Goal: Information Seeking & Learning: Find specific fact

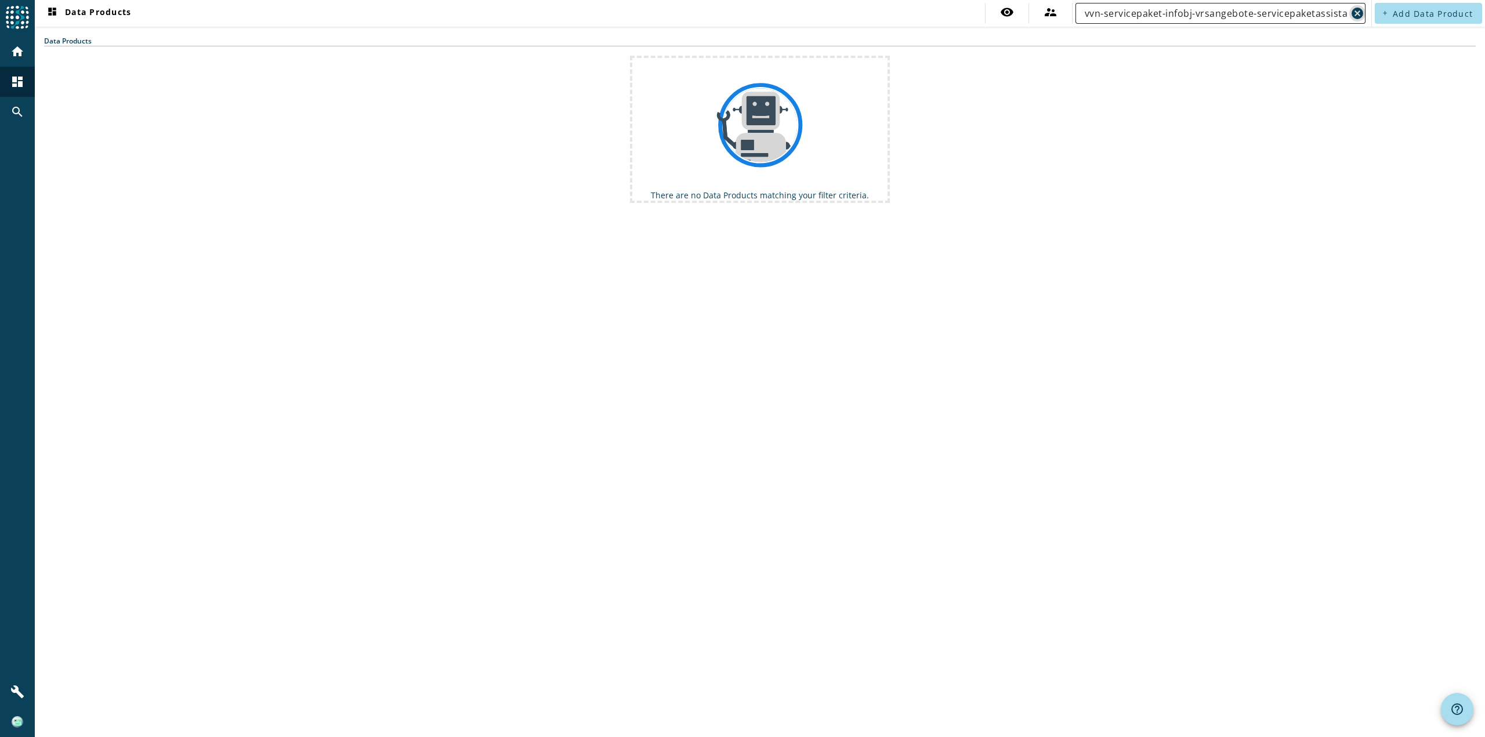
click at [1351, 16] on span "Clear" at bounding box center [1358, 13] width 16 height 16
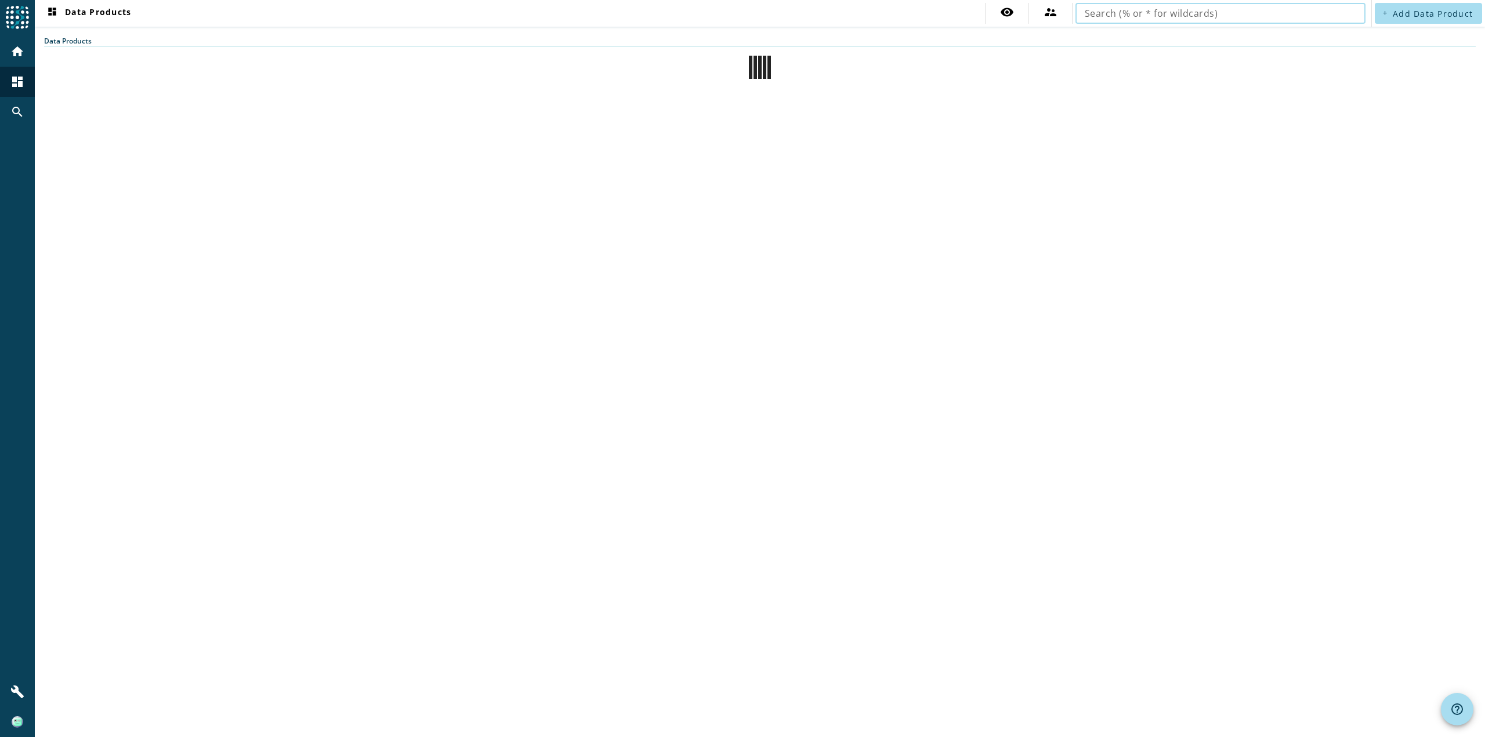
click at [1168, 17] on input "text" at bounding box center [1221, 13] width 272 height 14
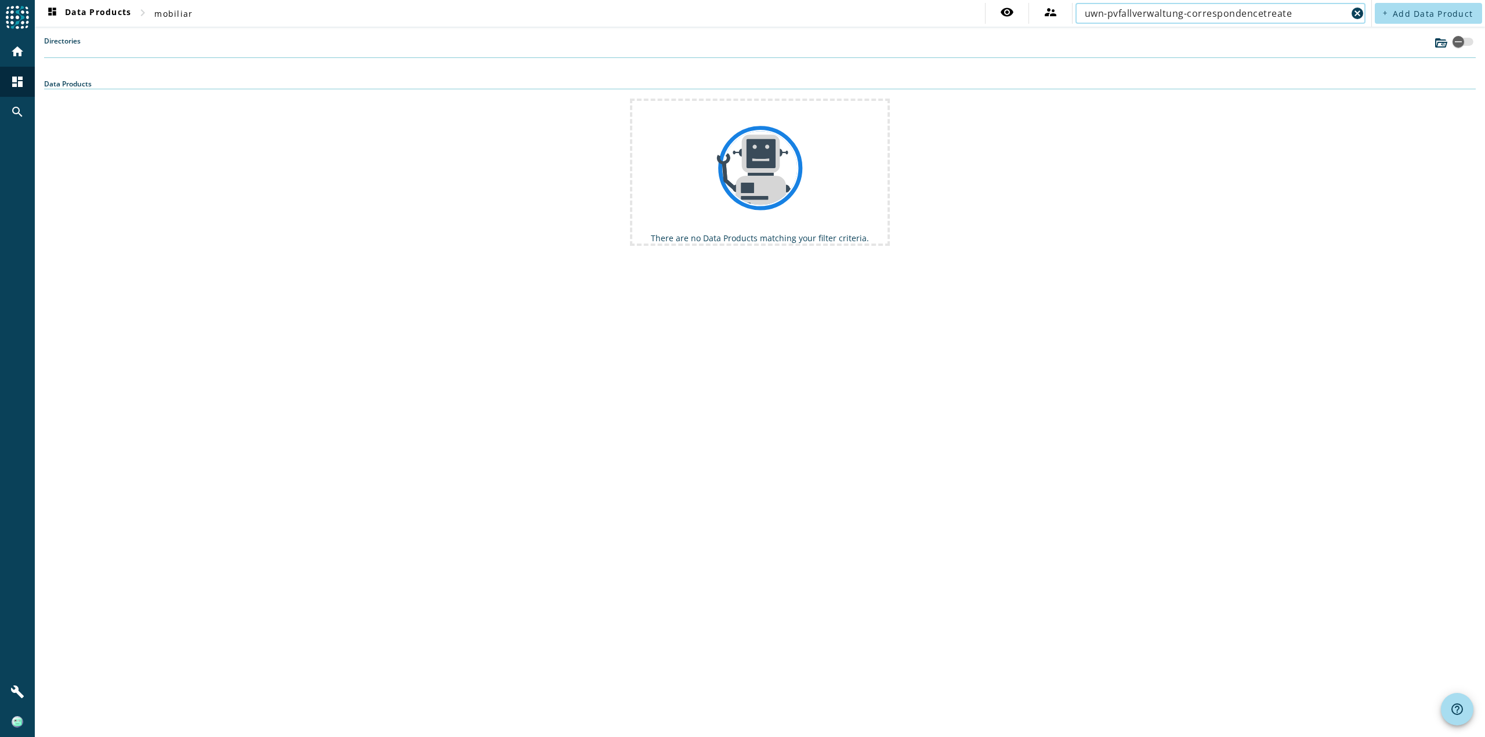
click at [1228, 12] on input "uwn-pvfallverwaltung-correspondencetreate" at bounding box center [1216, 13] width 262 height 14
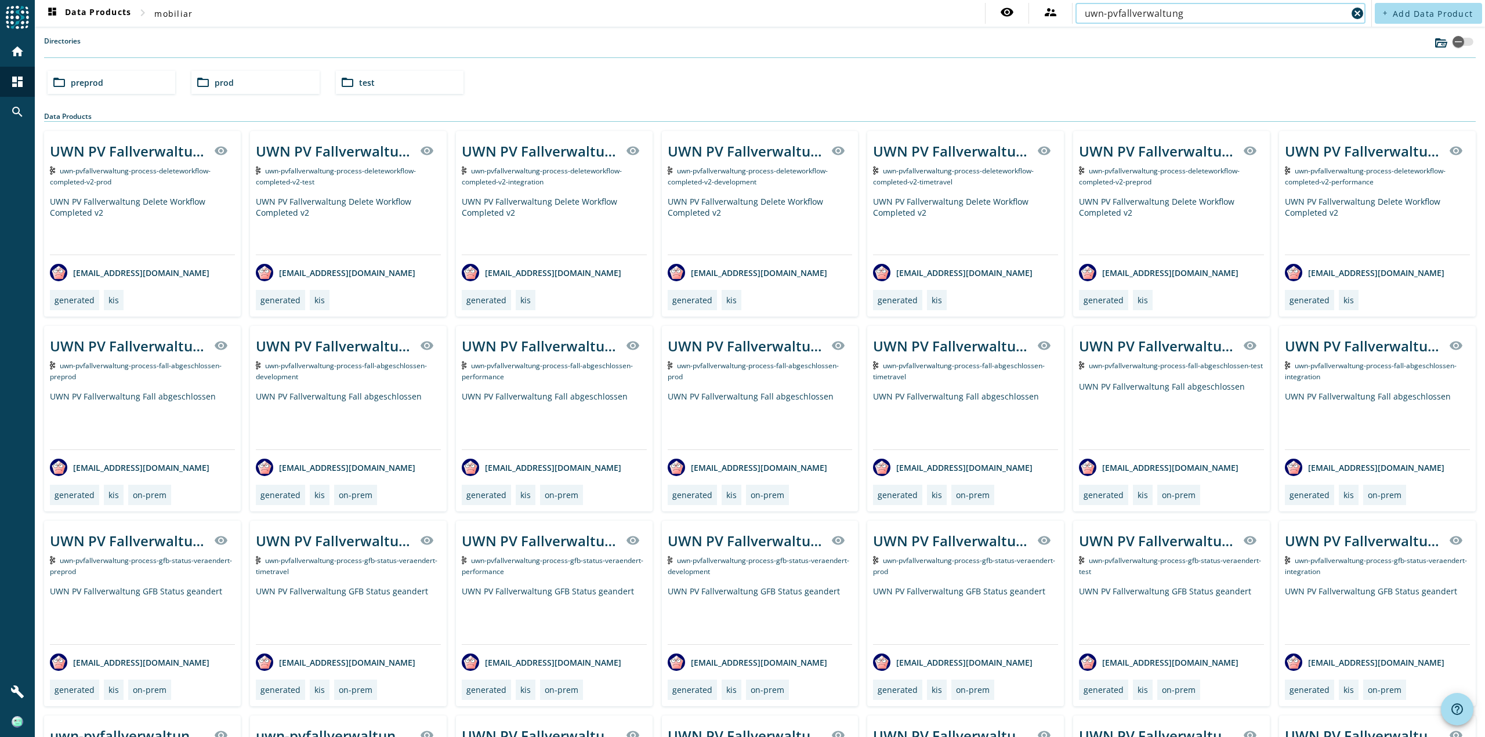
click at [110, 85] on div "folder_open preprod" at bounding box center [112, 82] width 128 height 23
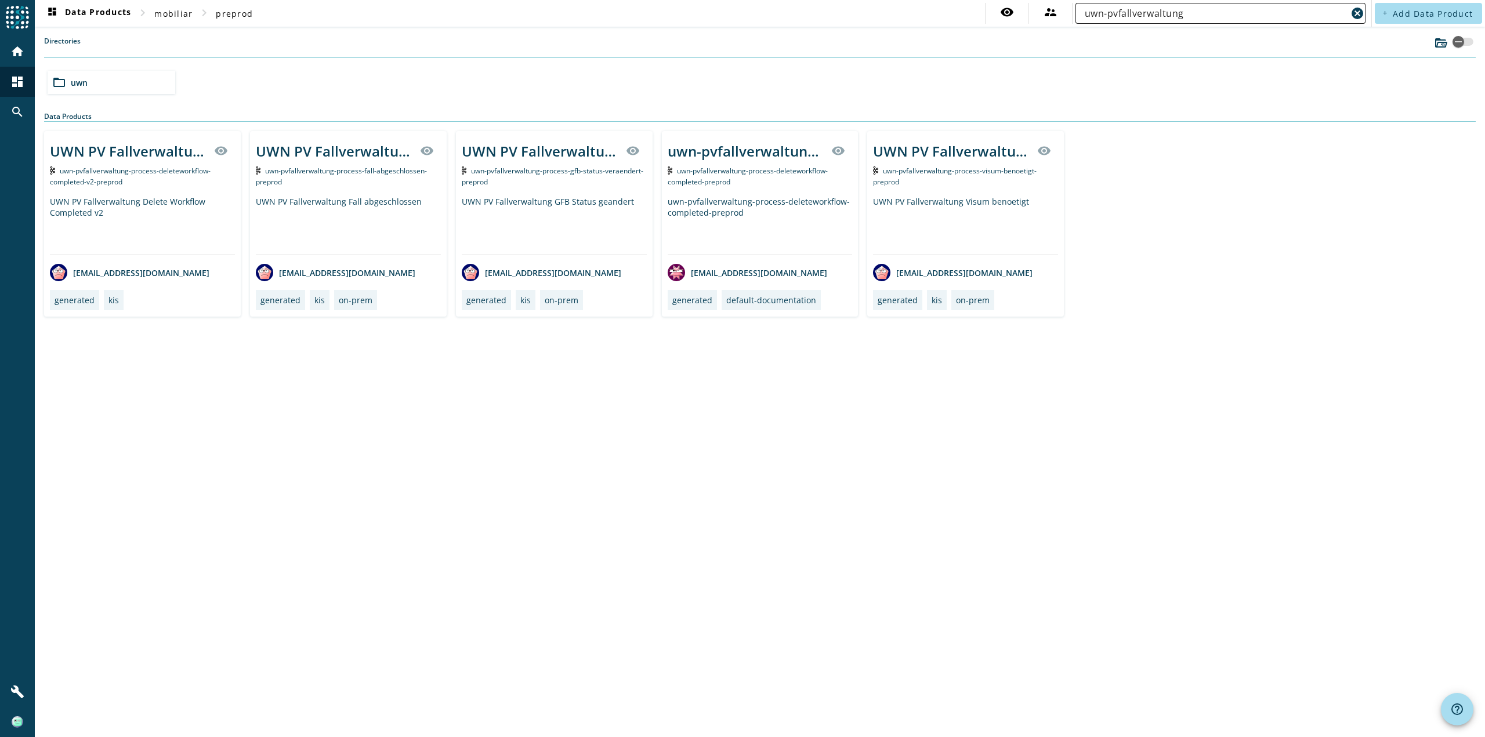
click at [1199, 15] on input "uwn-pvfallverwaltung" at bounding box center [1216, 13] width 262 height 14
type input "uwn-pvfallverwaltung"
click at [1177, 140] on div "UWN PV Fallverwaltung Delete Workflow Completed v2 visibility uwn-pvfallverwalt…" at bounding box center [760, 224] width 1432 height 186
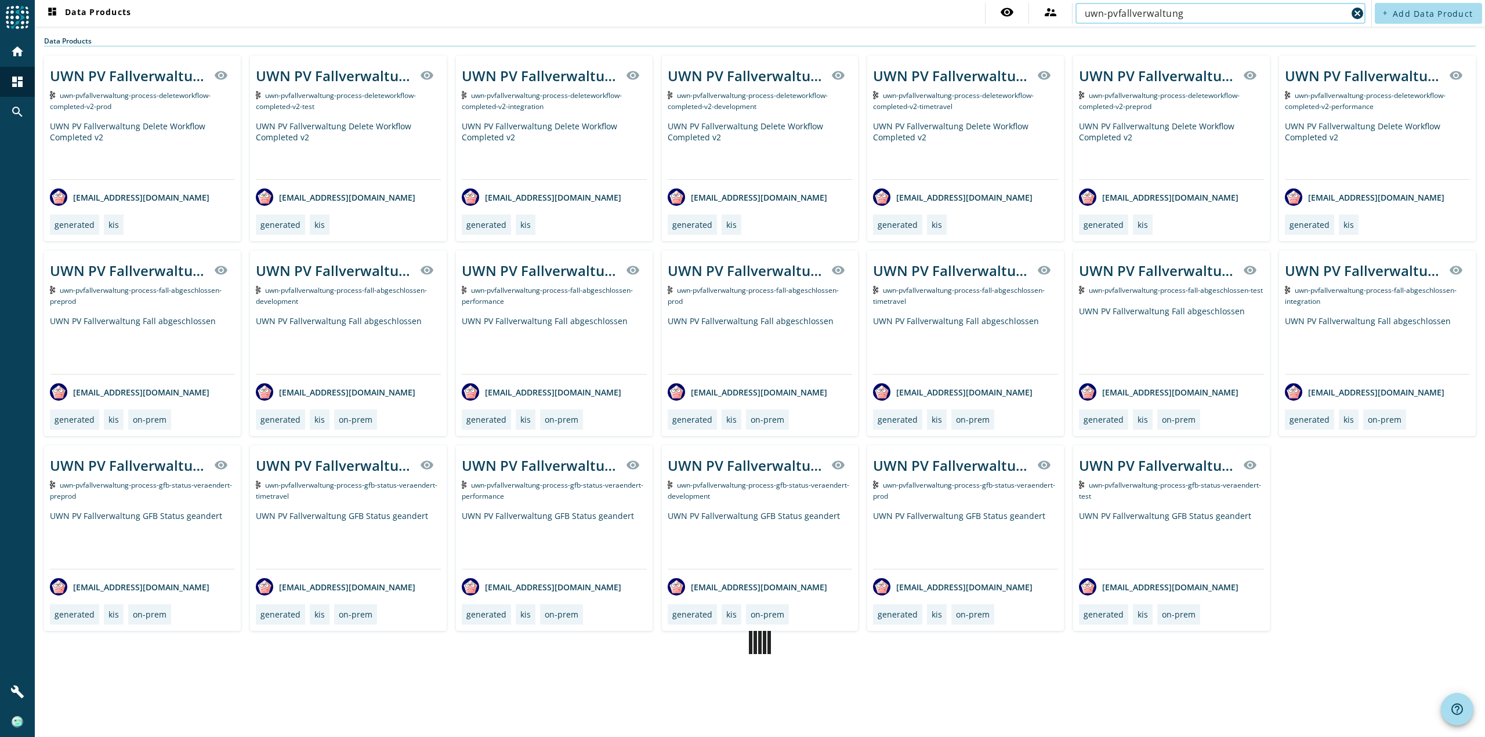
drag, startPoint x: 0, startPoint y: 0, endPoint x: 986, endPoint y: 3, distance: 985.8
click at [986, 3] on nav "dashboard Data Products visibility supervisor_account uwn-pvfallverwaltung canc…" at bounding box center [703, 13] width 1337 height 27
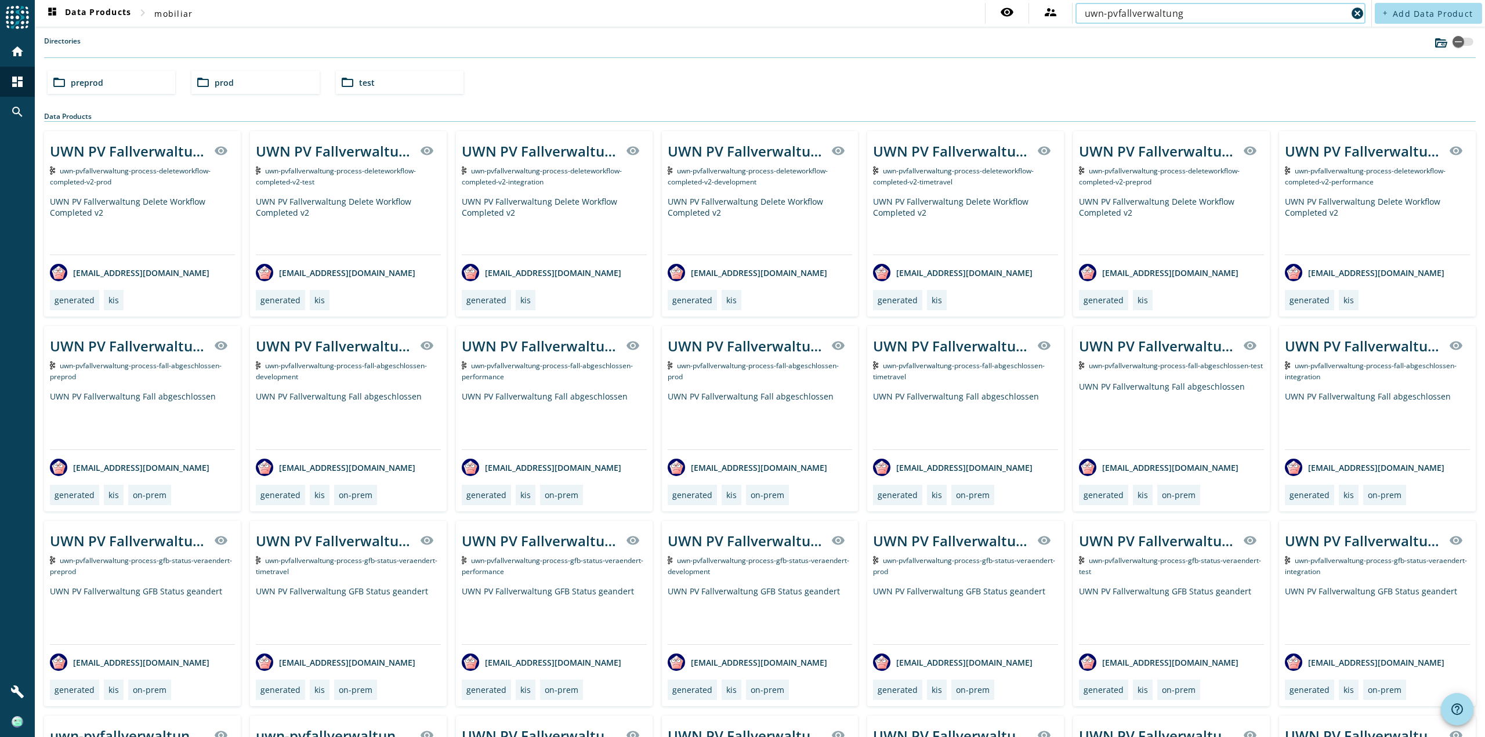
click at [109, 79] on div "folder_open preprod" at bounding box center [112, 82] width 128 height 23
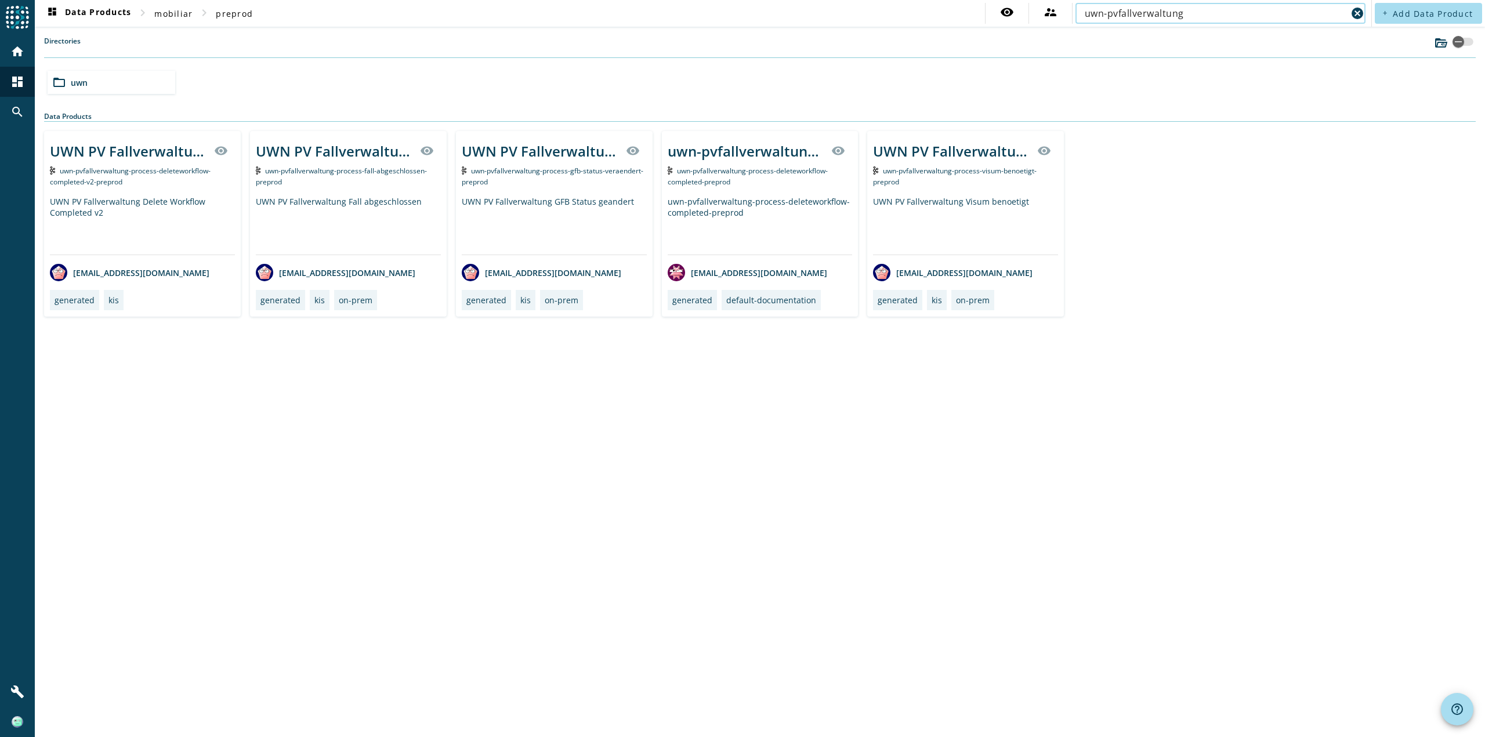
click at [1205, 16] on input "uwn-pvfallverwaltung" at bounding box center [1216, 13] width 262 height 14
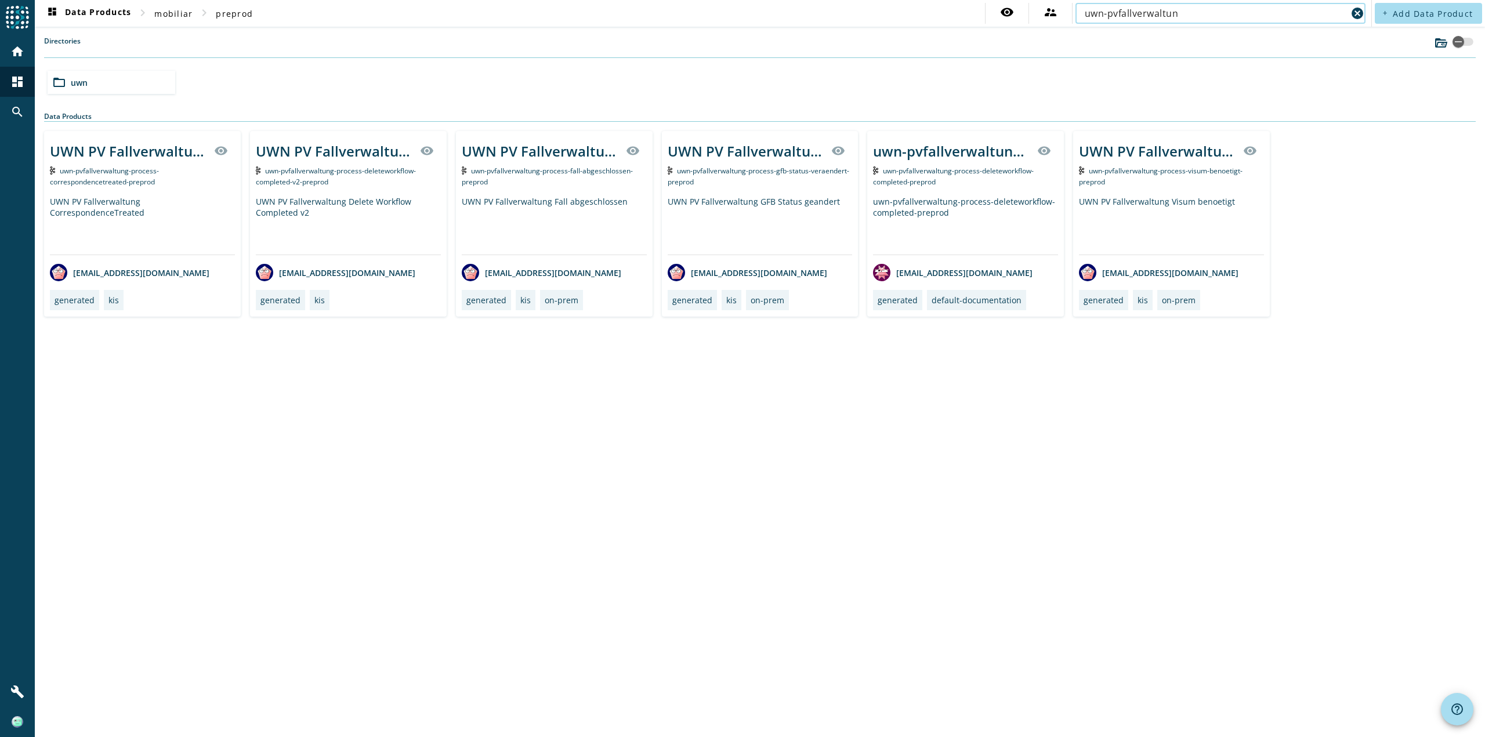
type input "uwn-pvfallverwaltung"
click at [177, 203] on div "UWN PV Fallverwaltung CorrespondenceTreated" at bounding box center [142, 225] width 185 height 59
